Goal: Register for event/course: Register for event/course

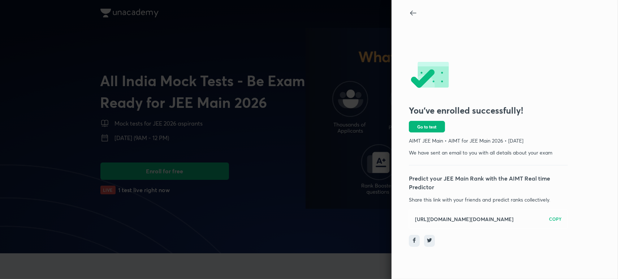
click at [422, 126] on span "Go to test" at bounding box center [427, 127] width 19 height 6
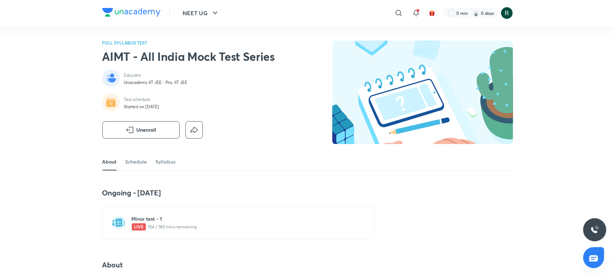
click at [162, 227] on p "104 / 180 mins remaining" at bounding box center [243, 226] width 223 height 7
